Goal: Navigation & Orientation: Find specific page/section

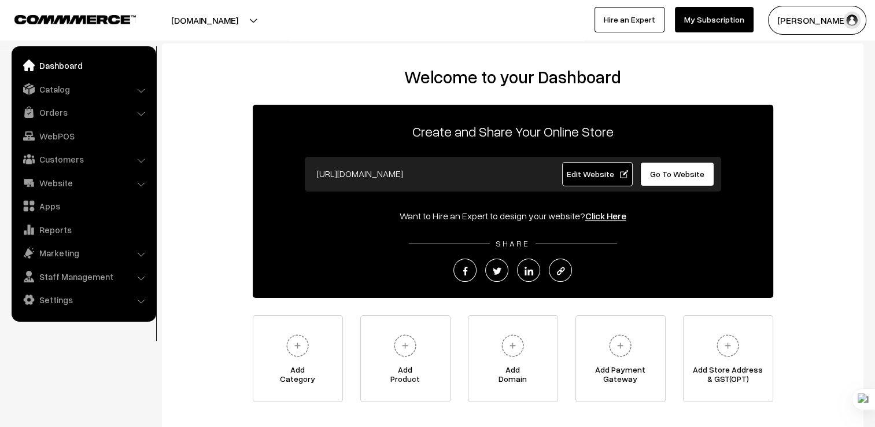
click at [51, 70] on link "Dashboard" at bounding box center [83, 65] width 138 height 21
